Goal: Information Seeking & Learning: Check status

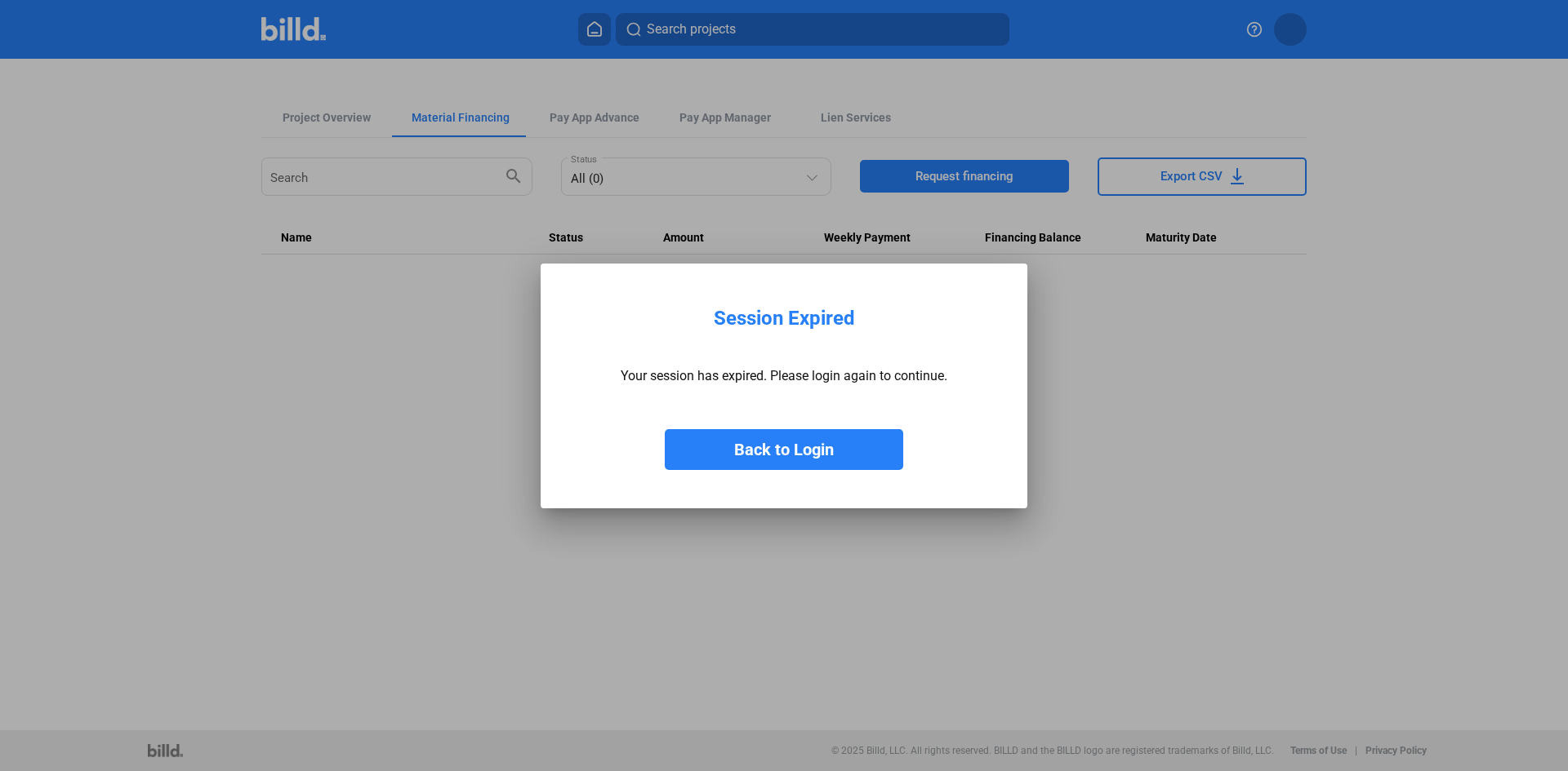
click at [818, 462] on button "Back to Login" at bounding box center [784, 450] width 239 height 40
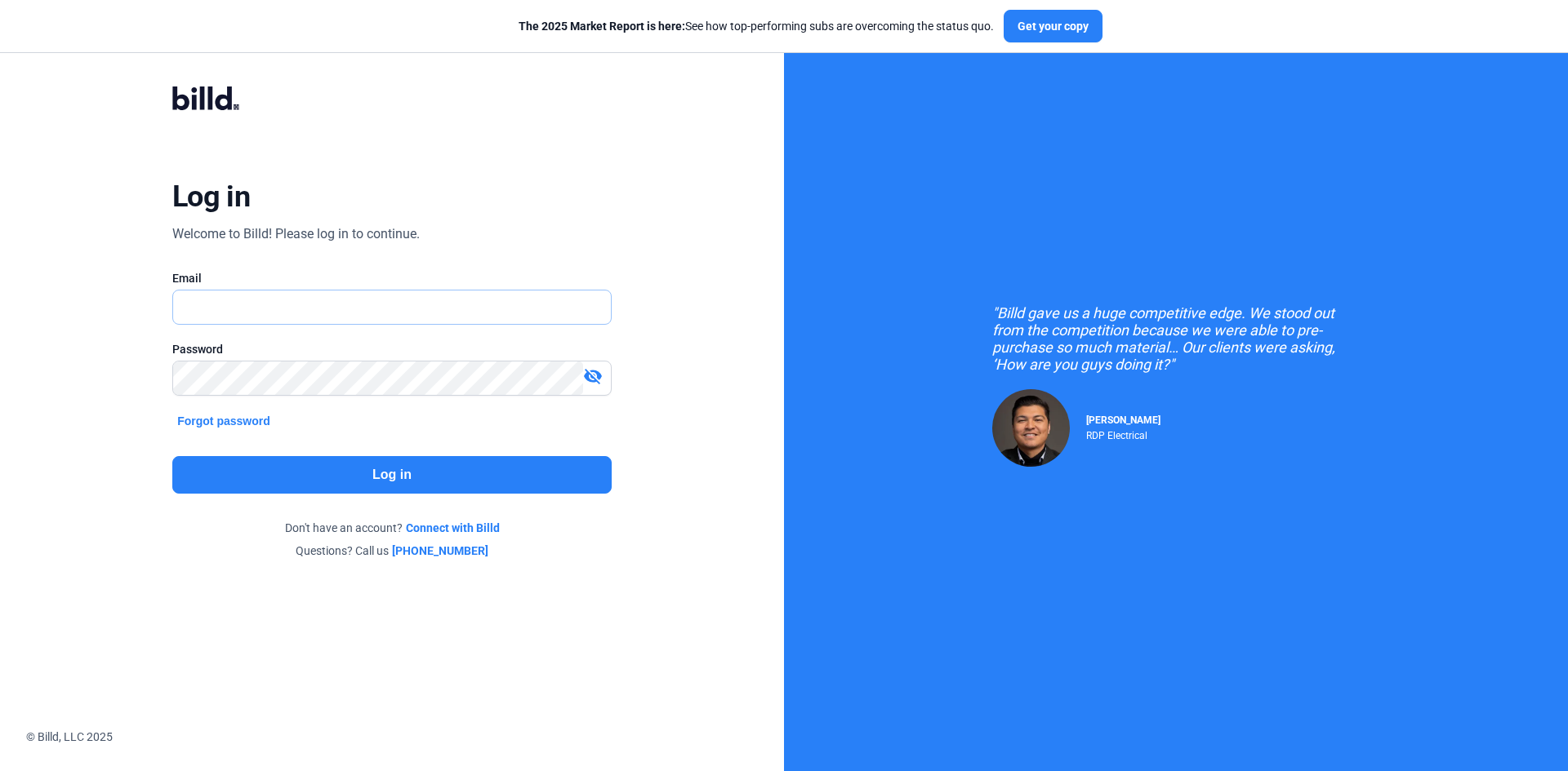
type input "[EMAIL_ADDRESS][DOMAIN_NAME]"
click at [353, 469] on button "Log in" at bounding box center [392, 474] width 439 height 38
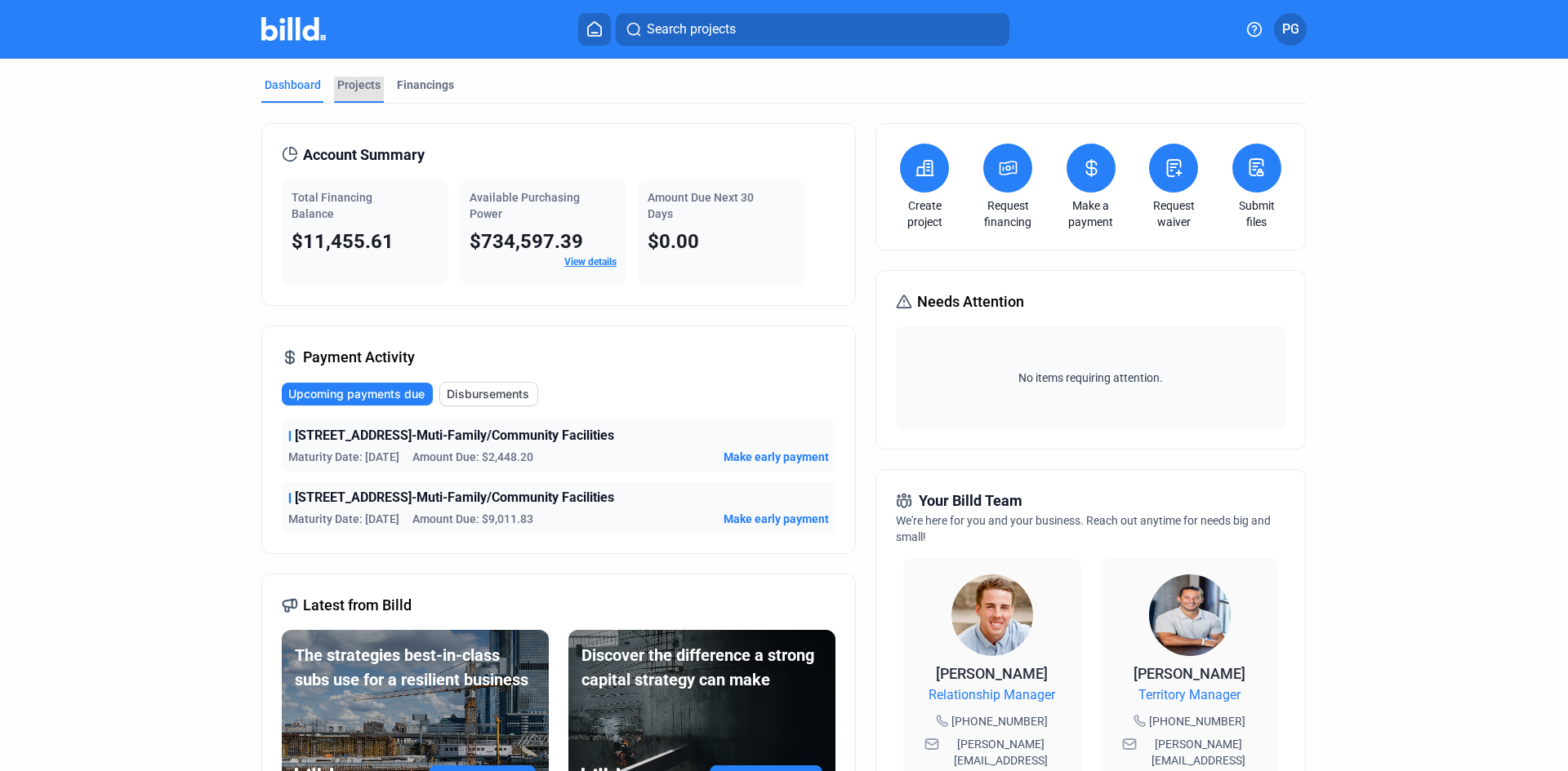
click at [364, 90] on div "Projects" at bounding box center [358, 84] width 43 height 17
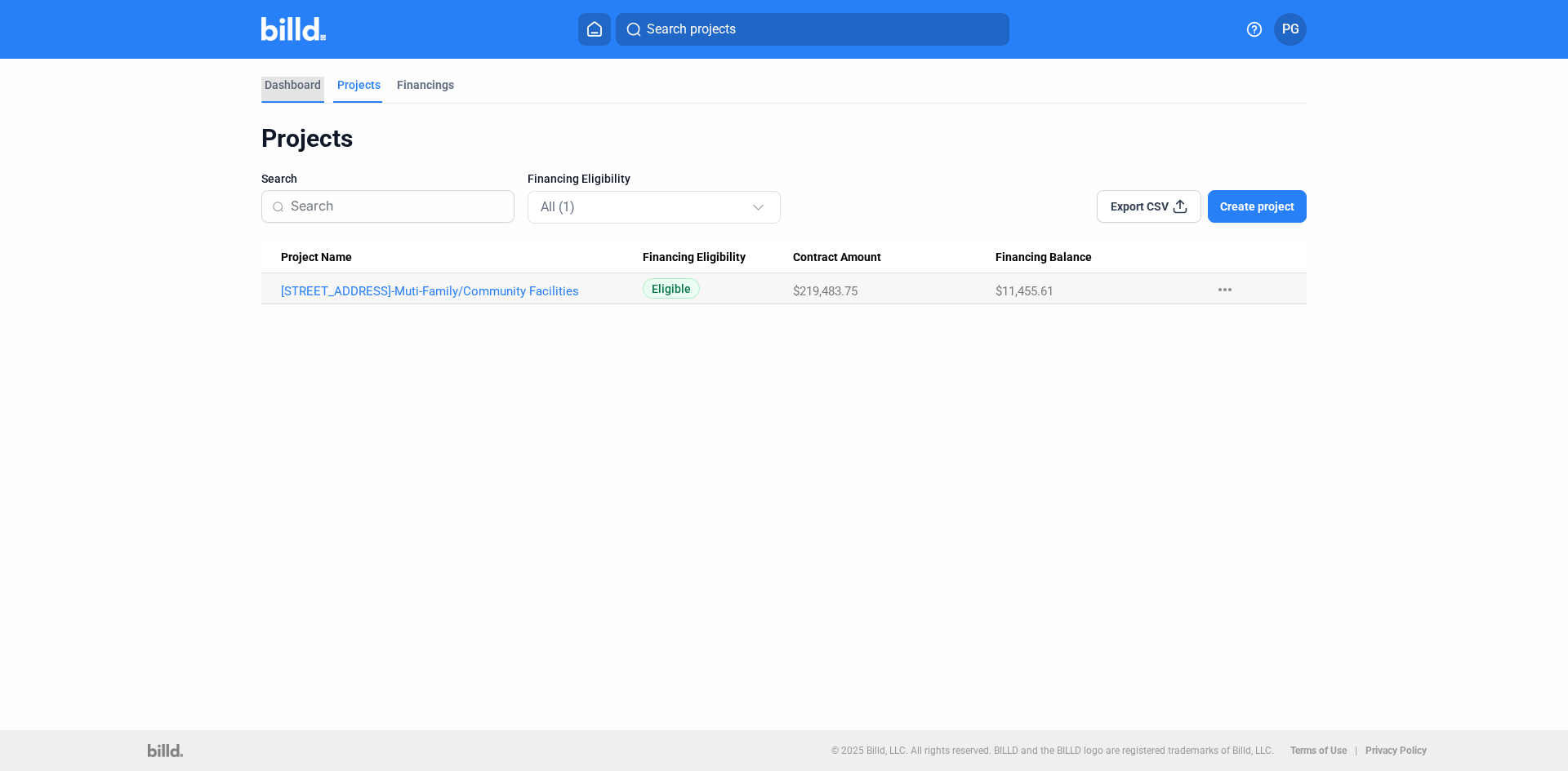
click at [301, 83] on div "Dashboard" at bounding box center [293, 84] width 56 height 17
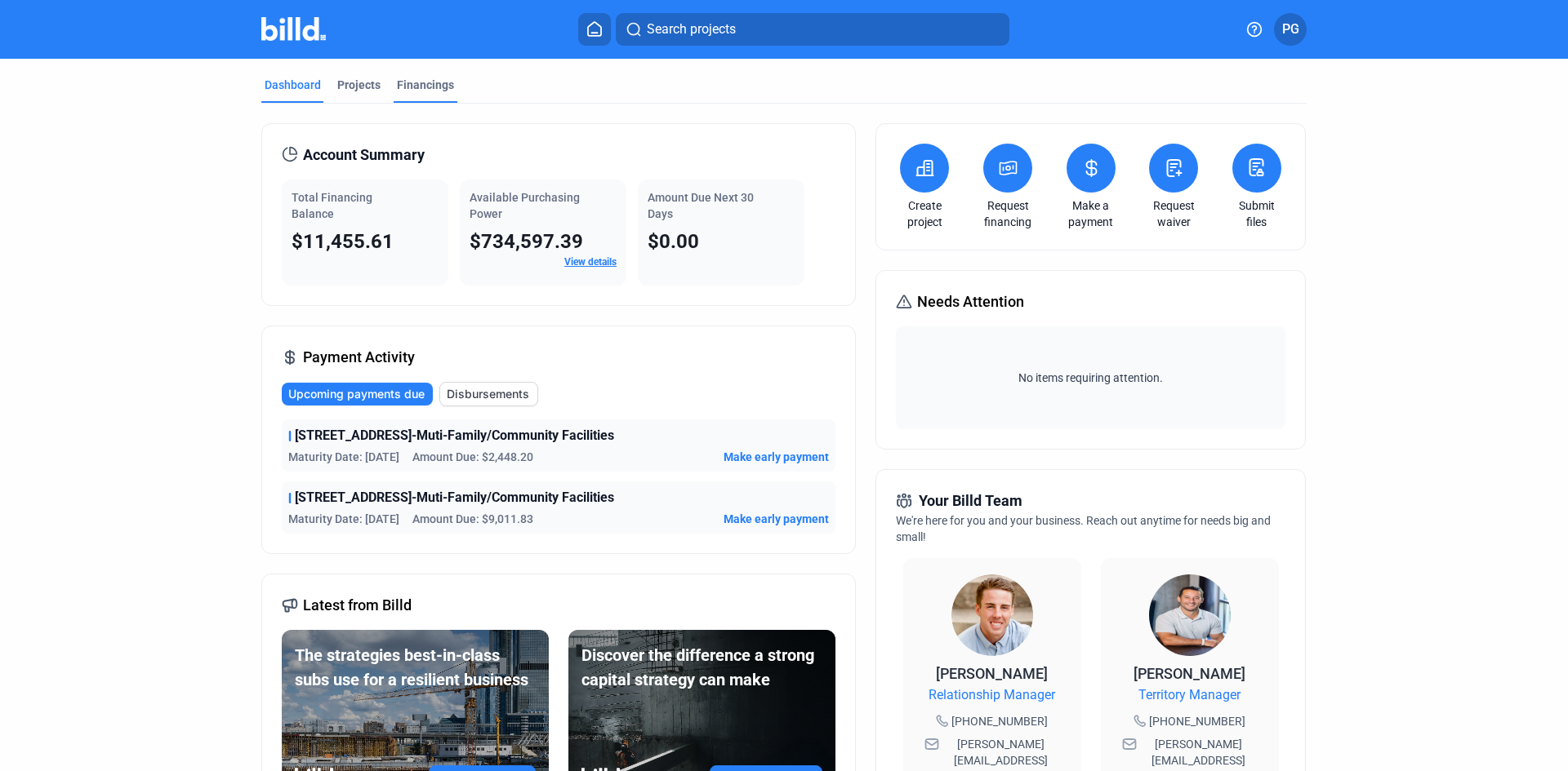
click at [417, 78] on div "Financings" at bounding box center [425, 84] width 57 height 17
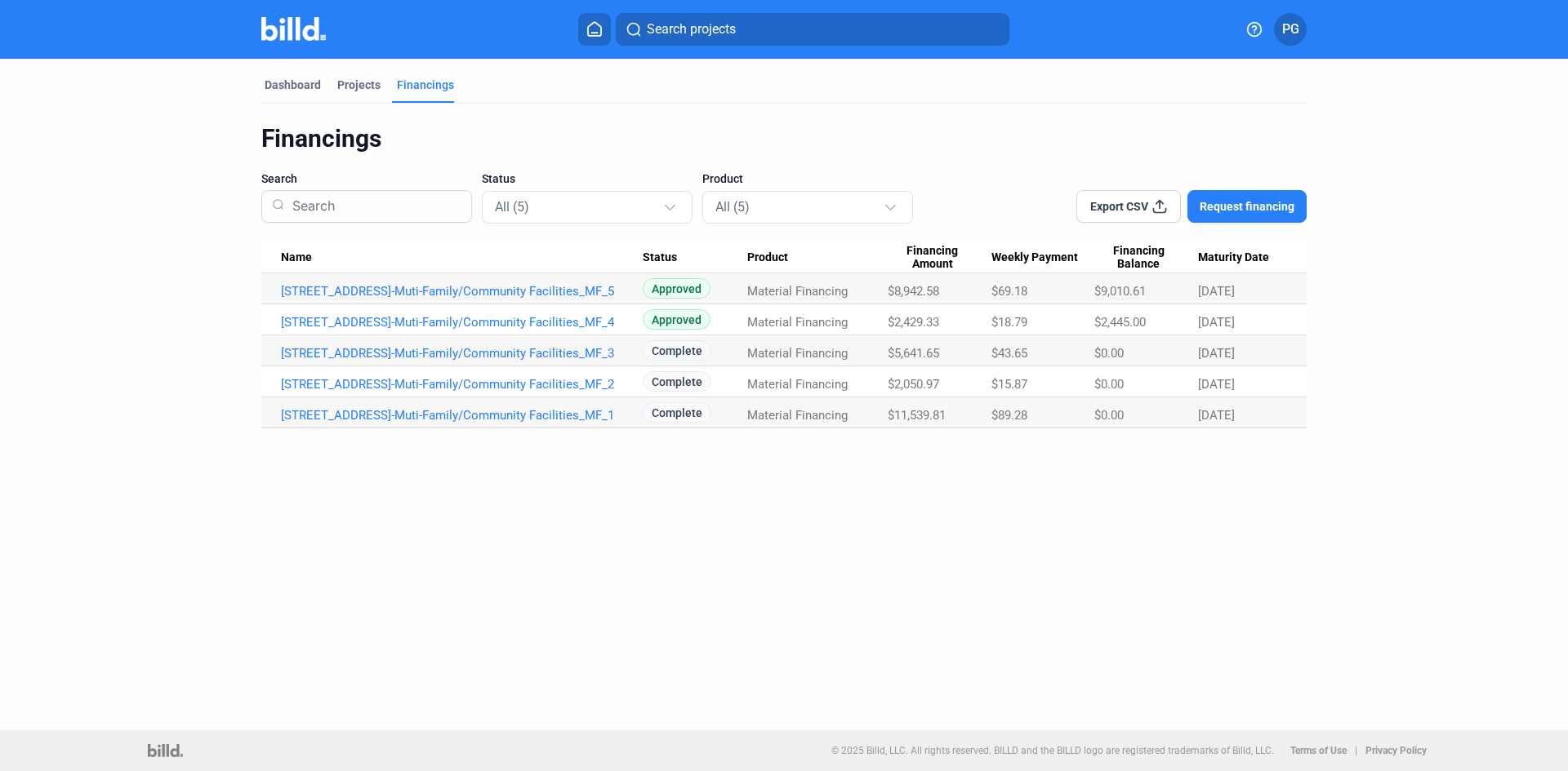
click at [932, 417] on span "$11,539.81" at bounding box center [917, 415] width 58 height 15
click at [438, 410] on link "[STREET_ADDRESS]-Muti-Family/Community Facilities_MF_1" at bounding box center [461, 415] width 362 height 15
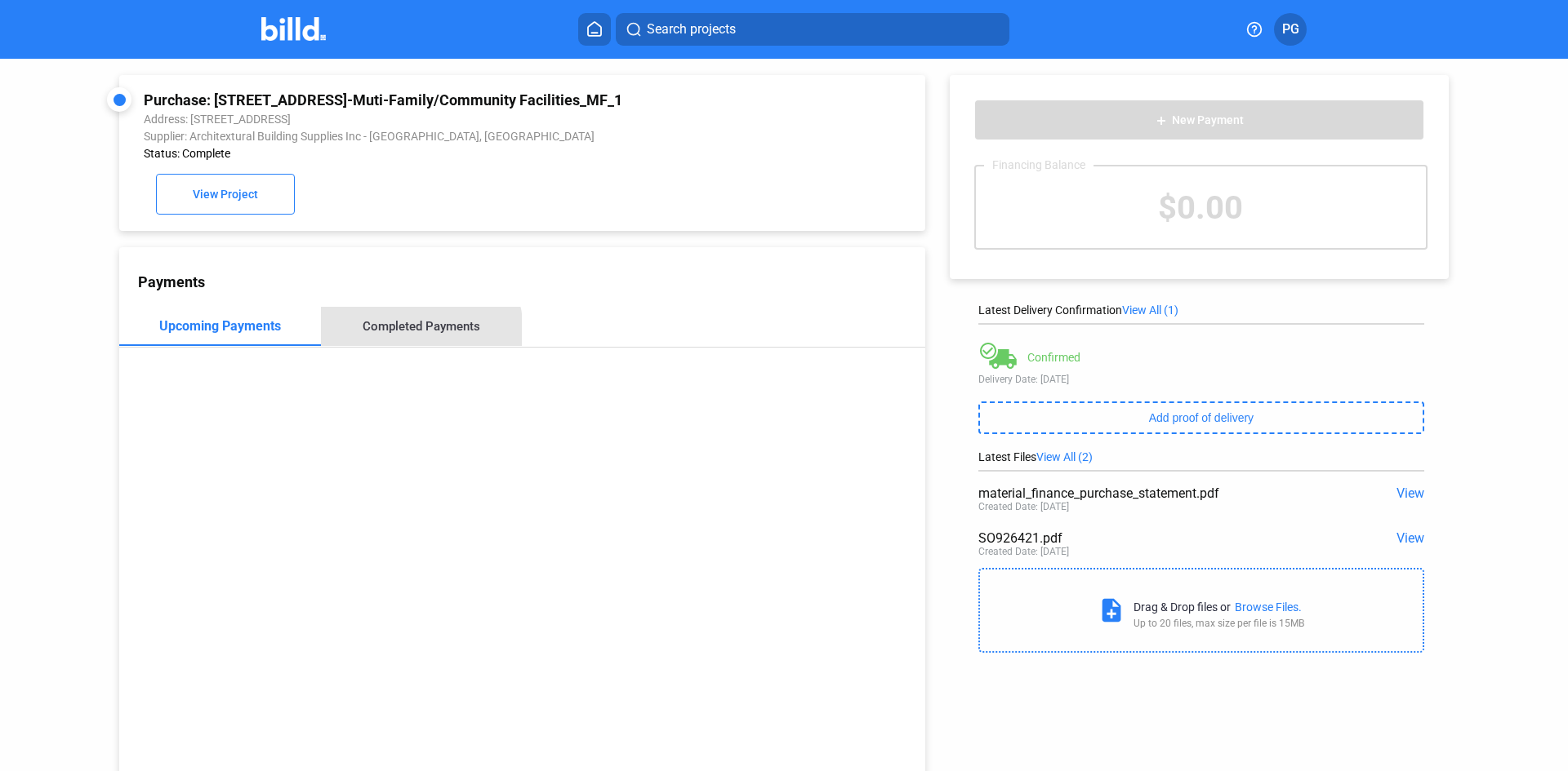
click at [410, 334] on div "Completed Payments" at bounding box center [422, 327] width 118 height 15
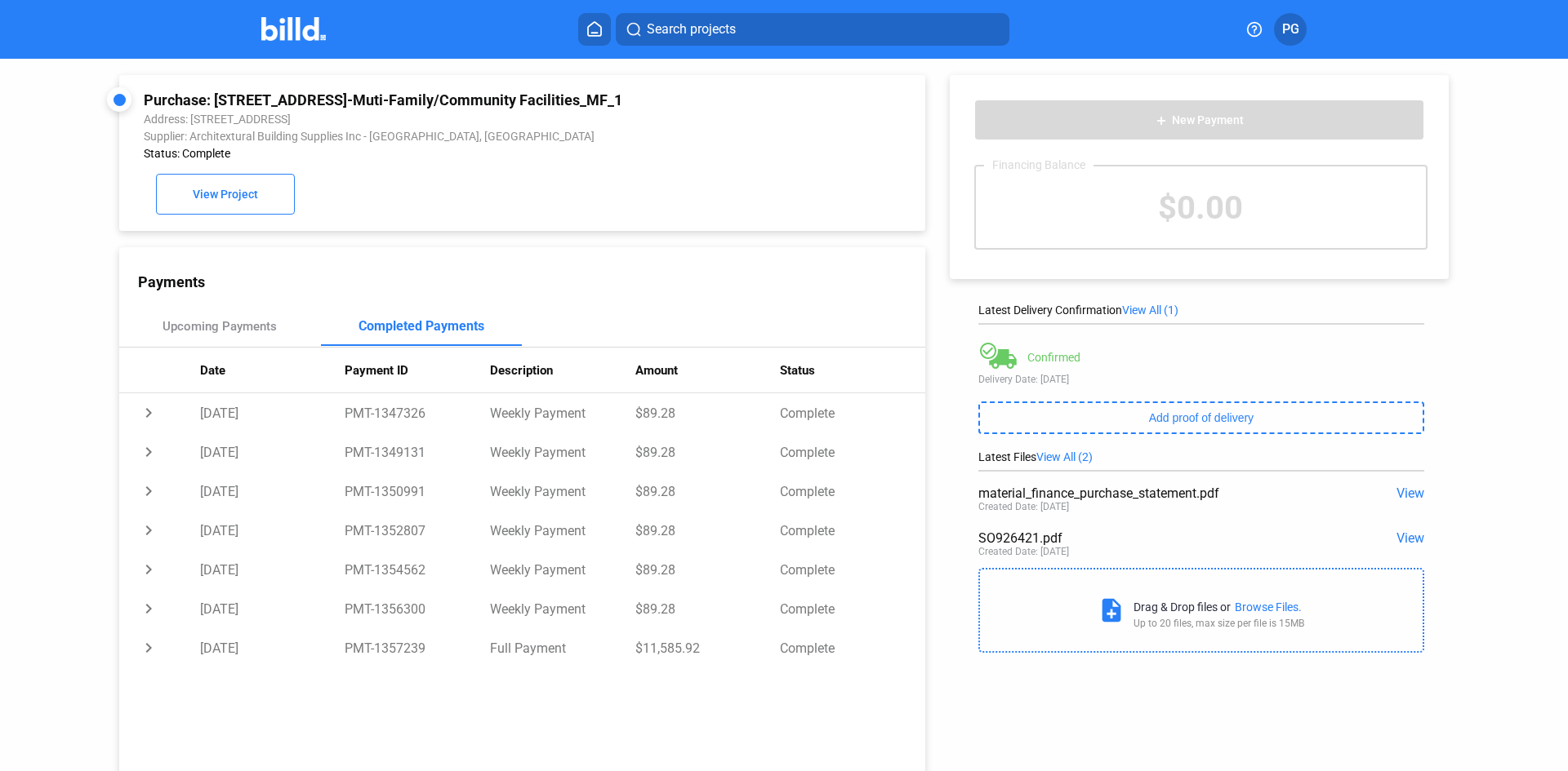
click at [1088, 501] on div "material_finance_purchase_statement.pdf" at bounding box center [1156, 494] width 357 height 16
click at [1396, 488] on span "View" at bounding box center [1410, 494] width 28 height 16
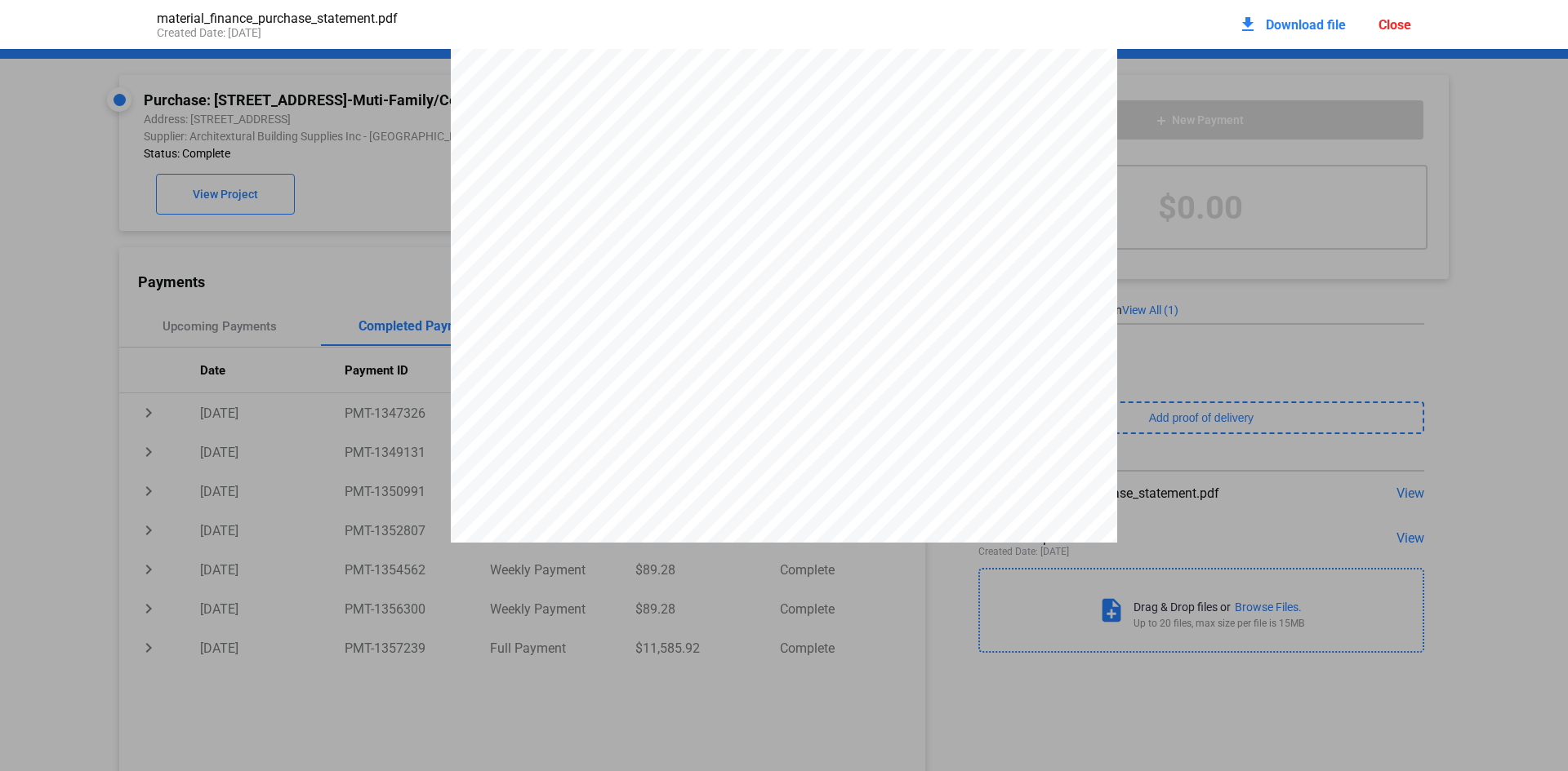
scroll to position [5008, 0]
click at [980, 671] on div "material_finance_purchase_statement.pdf Created Date: [DATE] download Download …" at bounding box center [784, 386] width 1568 height 771
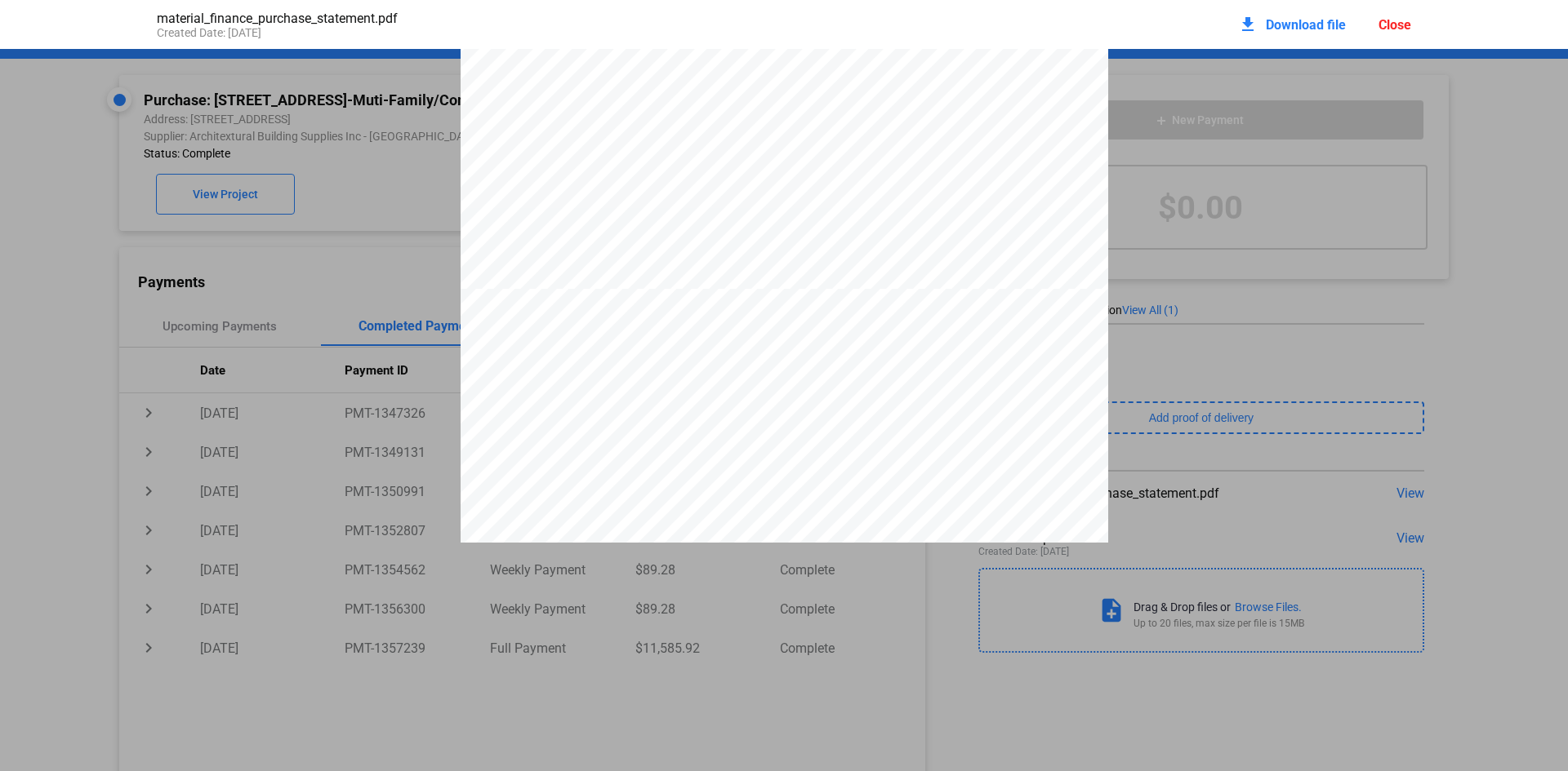
scroll to position [1334, 0]
click at [1383, 23] on div "Close" at bounding box center [1395, 25] width 33 height 16
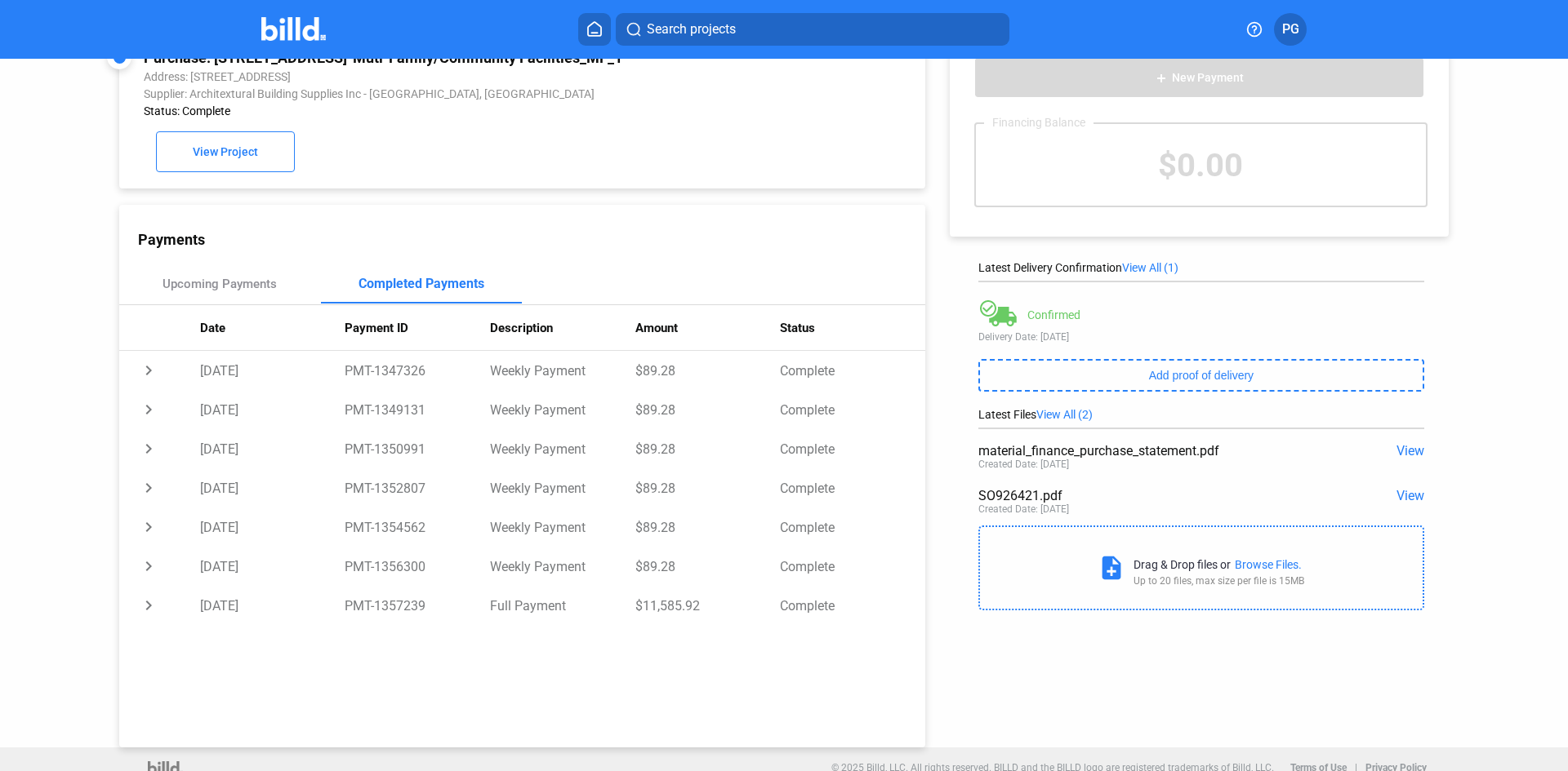
scroll to position [62, 0]
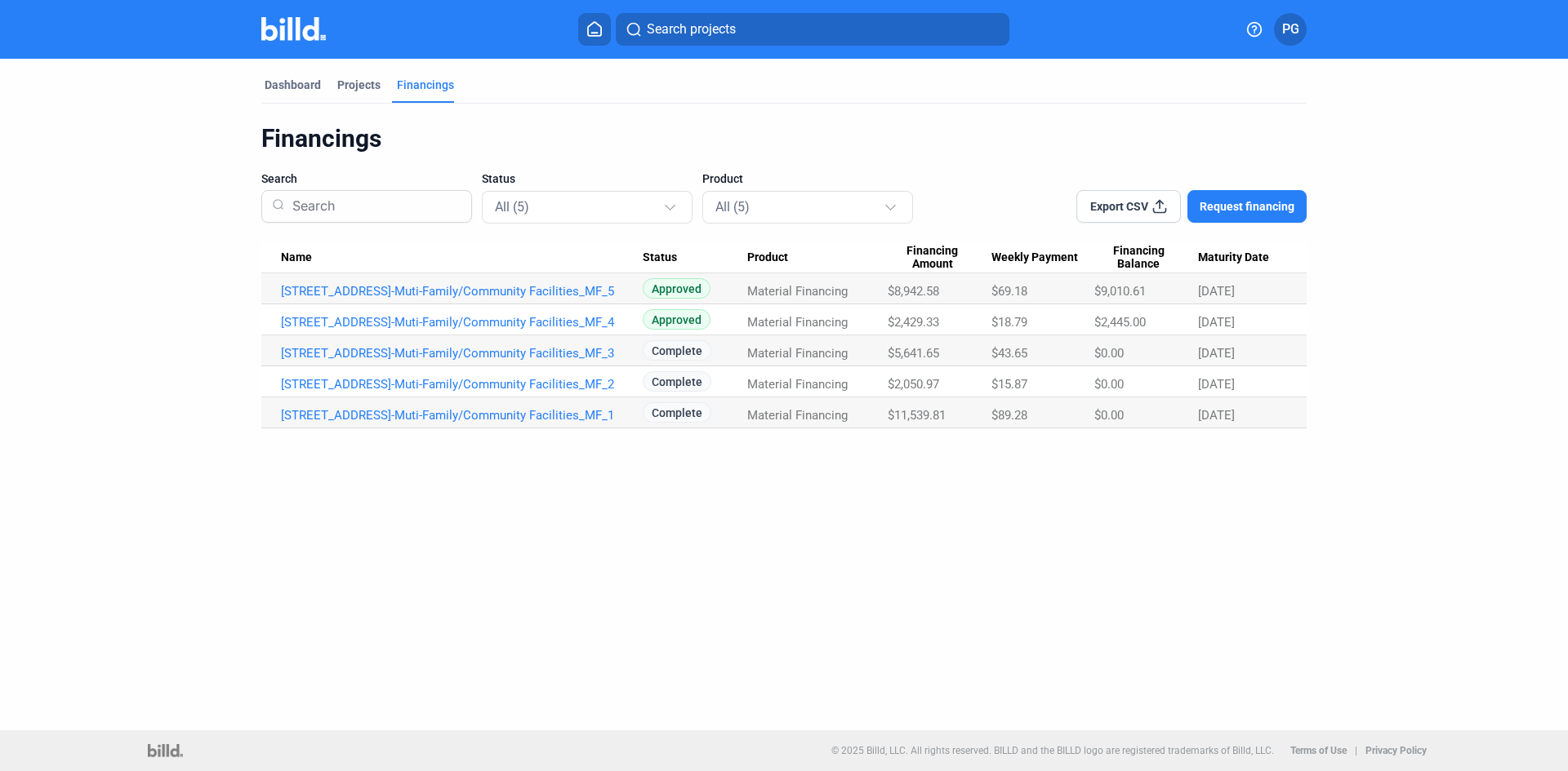
click at [917, 351] on span "$5,641.65" at bounding box center [913, 353] width 51 height 15
click at [535, 356] on link "[STREET_ADDRESS]-Muti-Family/Community Facilities_MF_3" at bounding box center [461, 353] width 362 height 15
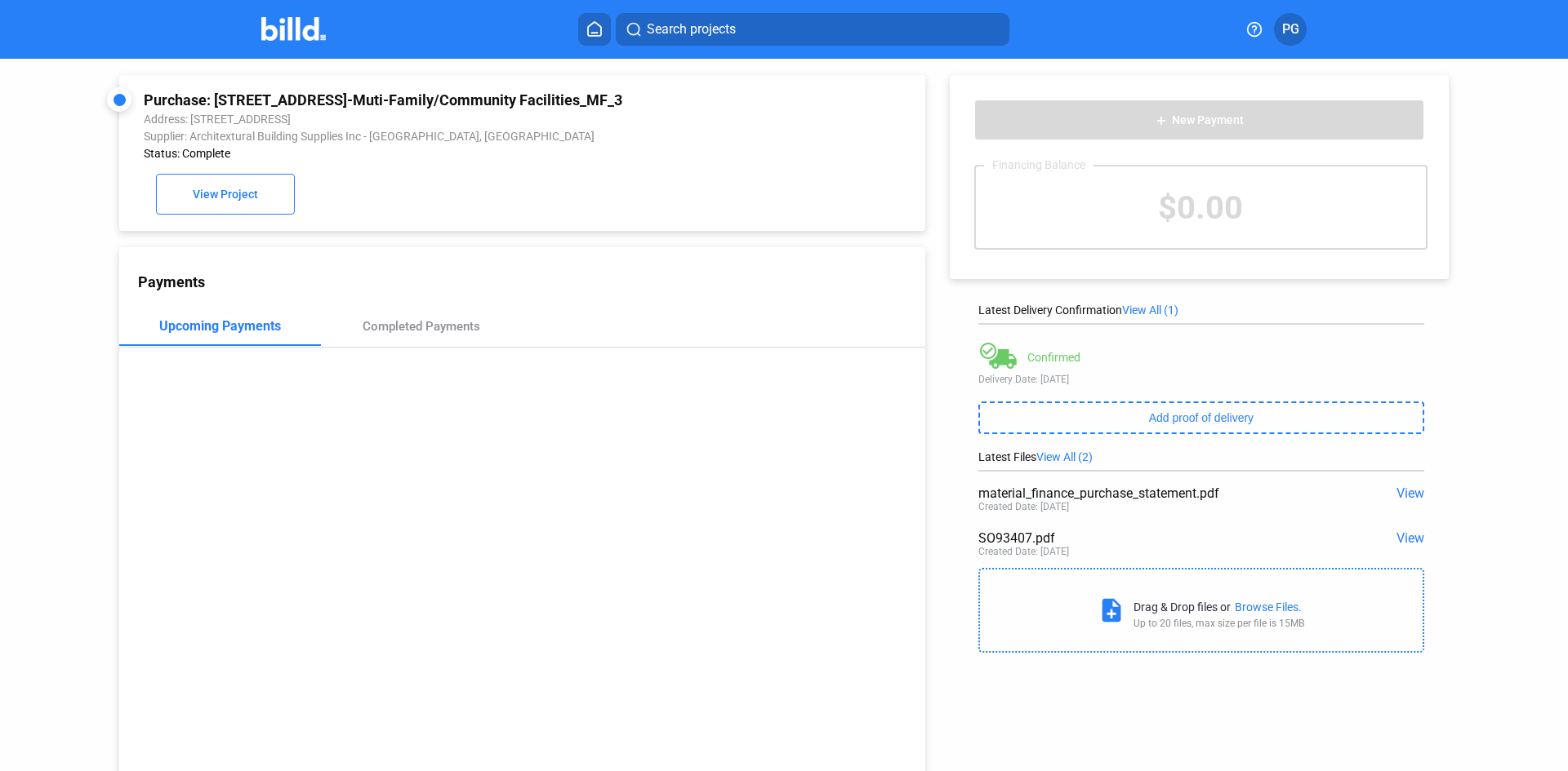
click at [1396, 495] on span "View" at bounding box center [1410, 494] width 28 height 16
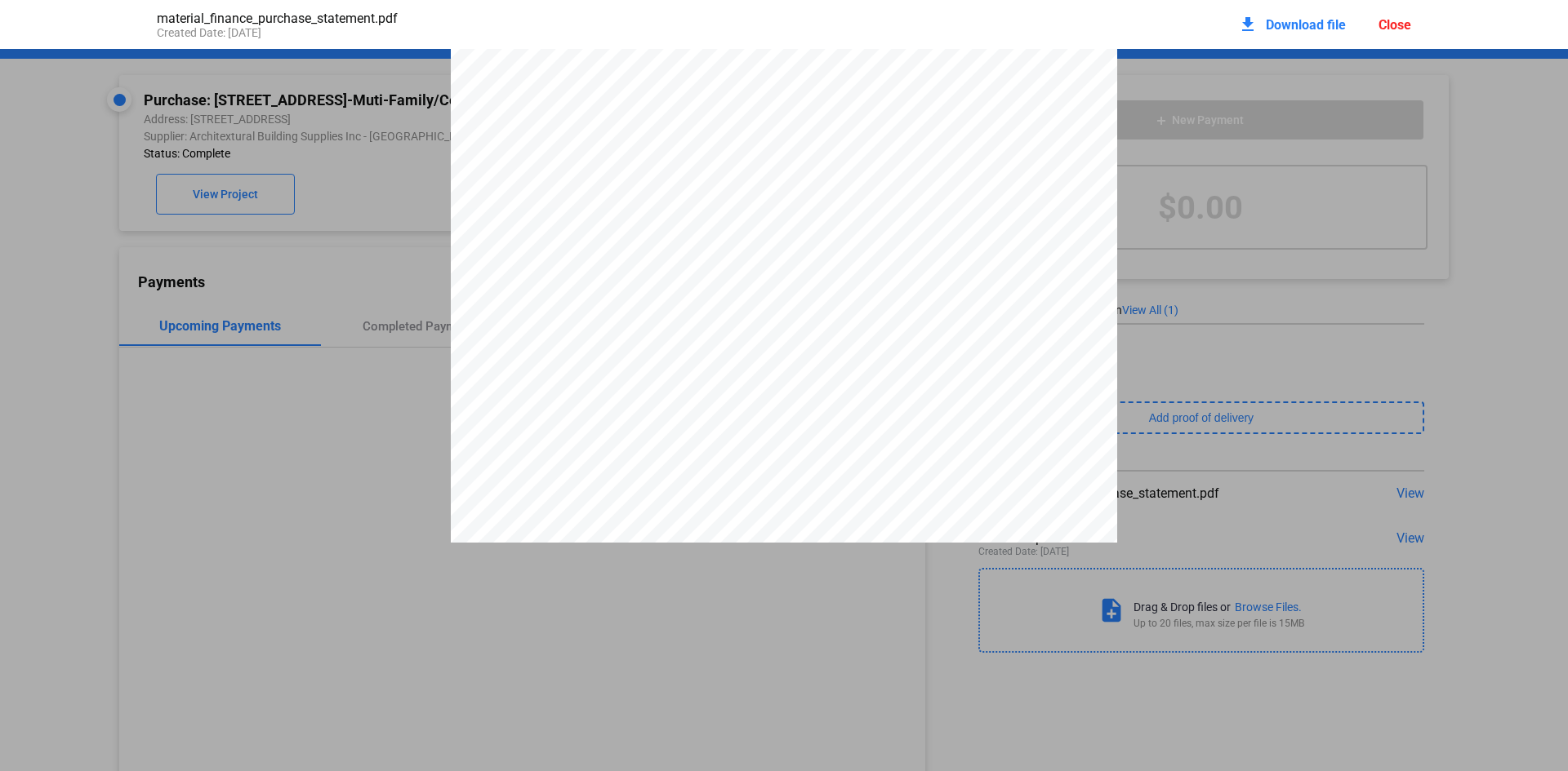
scroll to position [5008, 0]
click at [1007, 580] on pdf-viewer "OFFER SUMMARY - Closed End Financing Funding Provided $5,641.65 This is how muc…" at bounding box center [784, 357] width 1568 height 617
click at [1034, 554] on pdf-viewer "OFFER SUMMARY - Closed End Financing Funding Provided $5,641.65 This is how muc…" at bounding box center [784, 357] width 1568 height 617
click at [1392, 31] on div "Close" at bounding box center [1395, 25] width 33 height 16
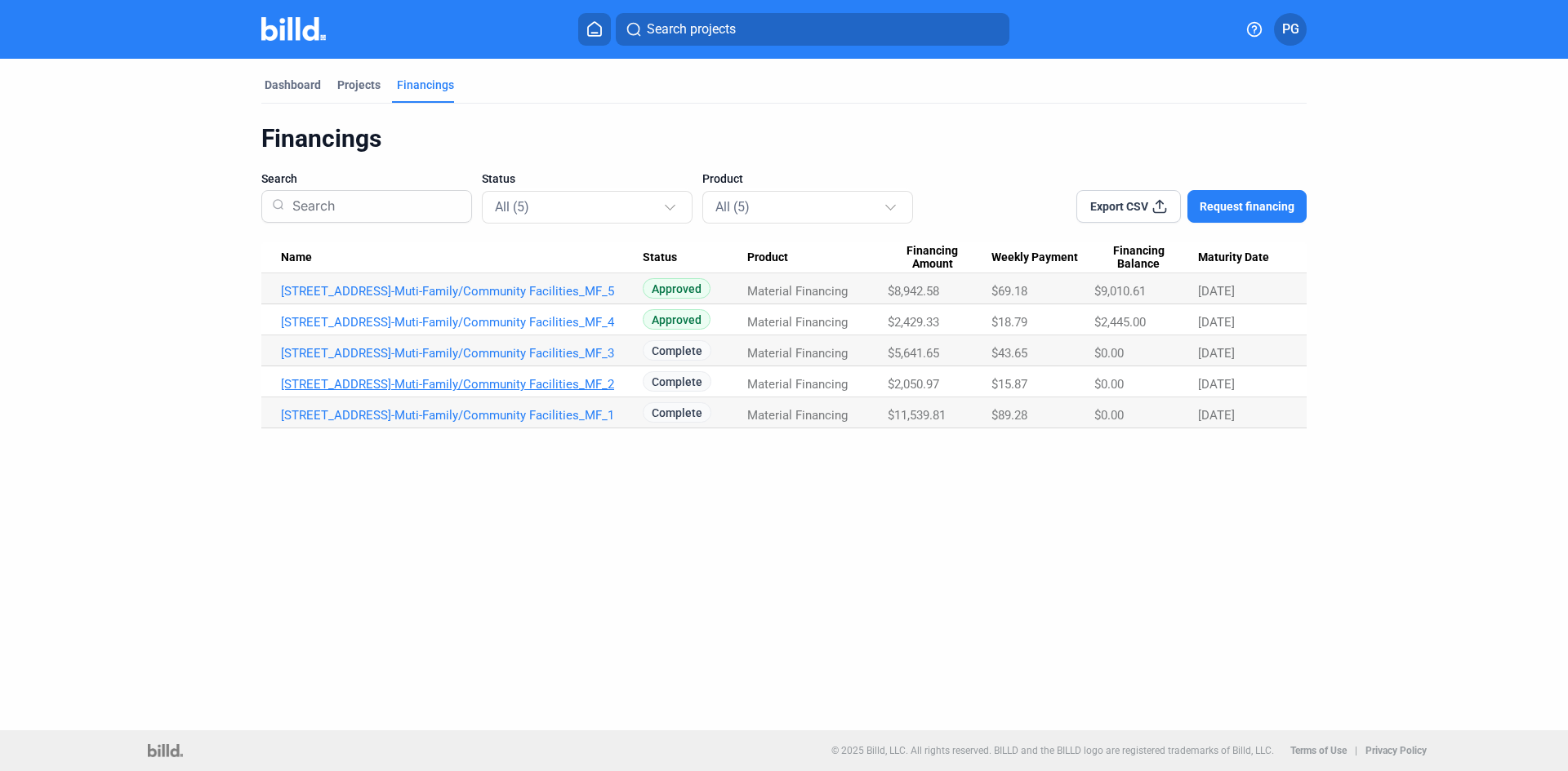
click at [578, 385] on link "[STREET_ADDRESS]-Muti-Family/Community Facilities_MF_2" at bounding box center [461, 384] width 362 height 15
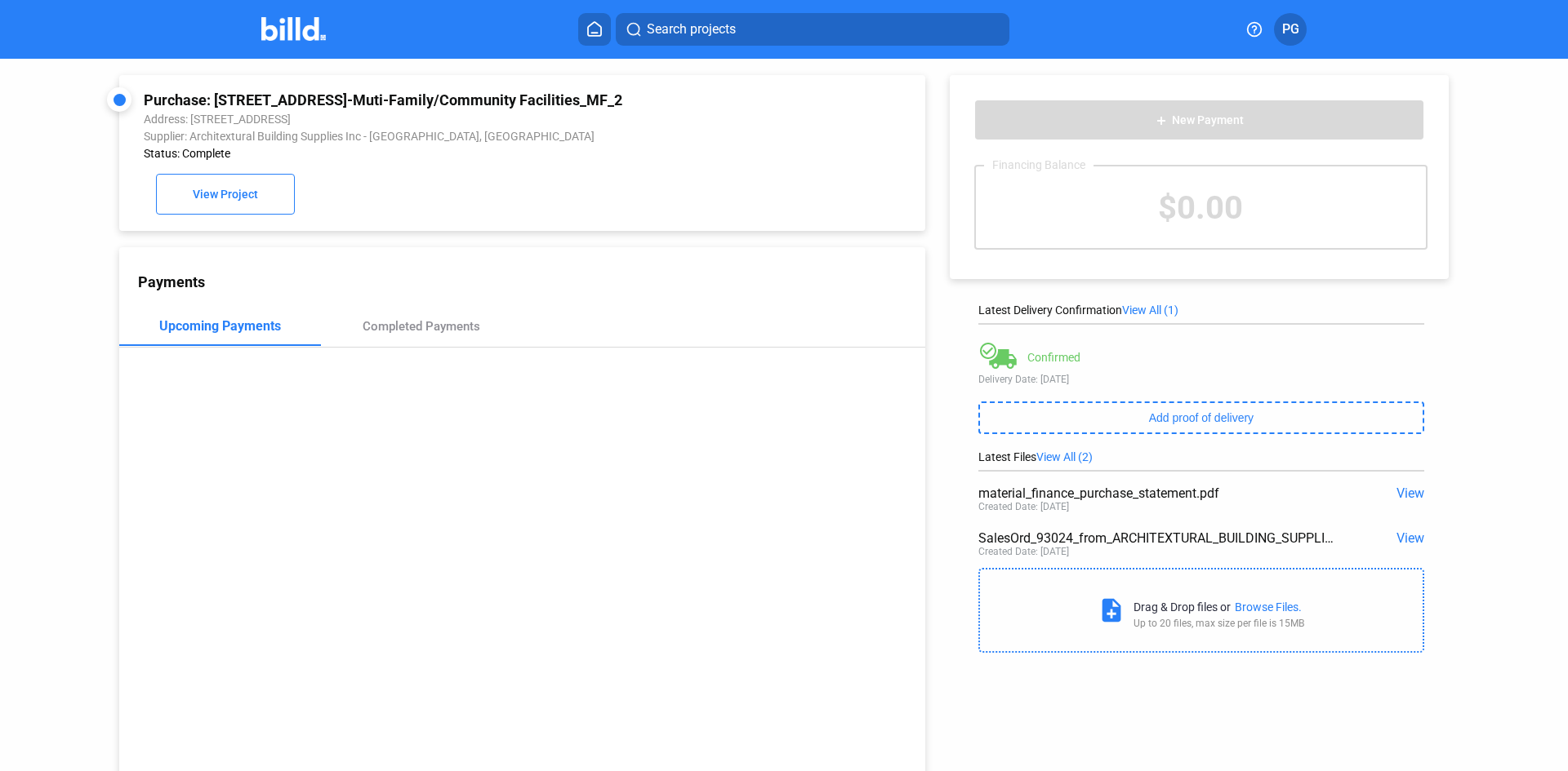
click at [1398, 532] on span "View" at bounding box center [1410, 539] width 28 height 16
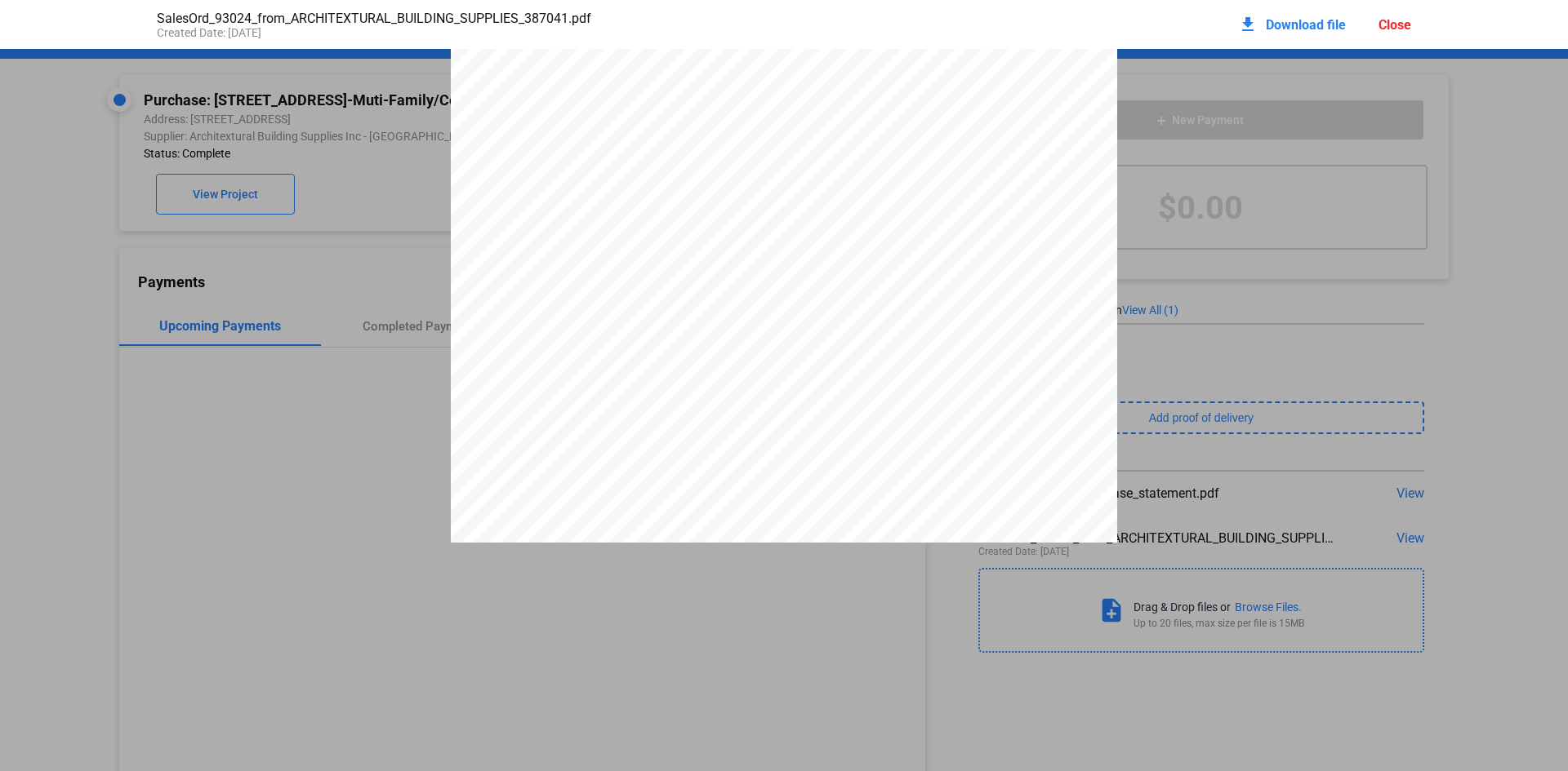
scroll to position [384, 0]
